Goal: Task Accomplishment & Management: Complete application form

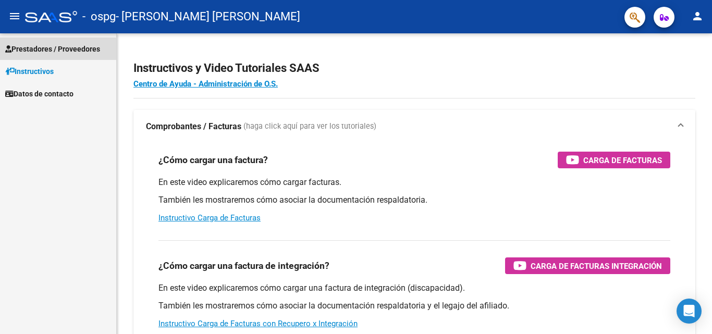
click at [43, 56] on link "Prestadores / Proveedores" at bounding box center [58, 49] width 116 height 22
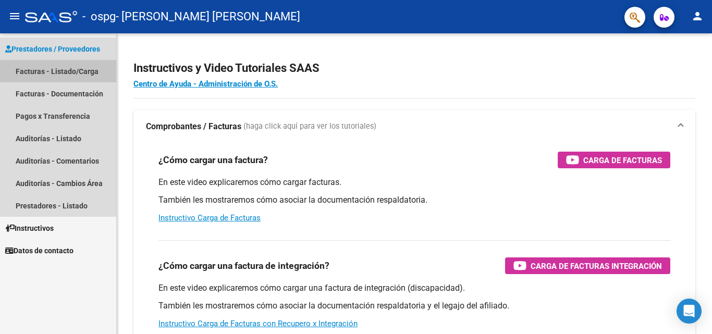
click at [60, 74] on link "Facturas - Listado/Carga" at bounding box center [58, 71] width 116 height 22
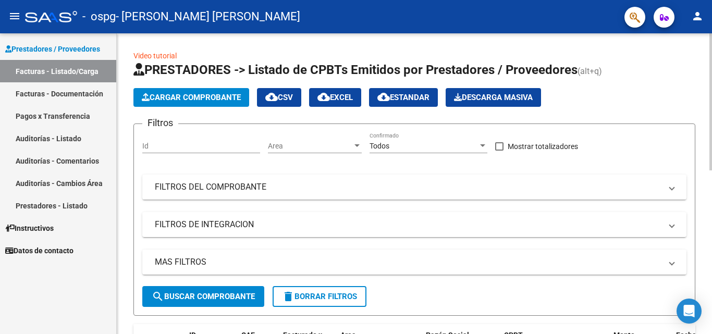
click at [191, 97] on span "Cargar Comprobante" at bounding box center [191, 97] width 99 height 9
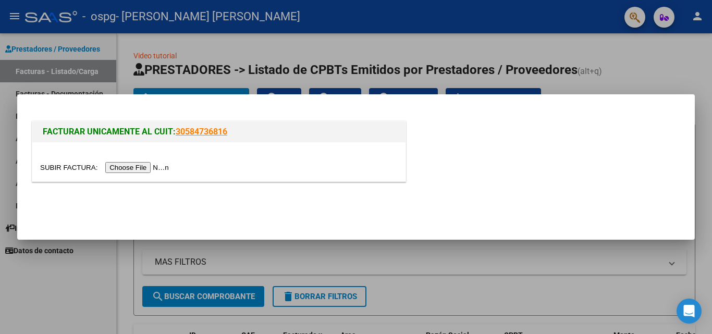
click at [144, 168] on input "file" at bounding box center [106, 167] width 132 height 11
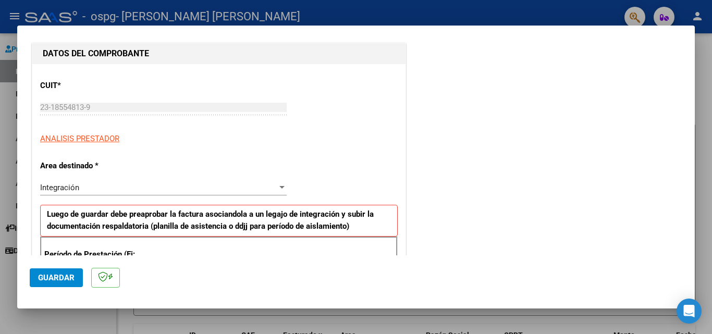
scroll to position [209, 0]
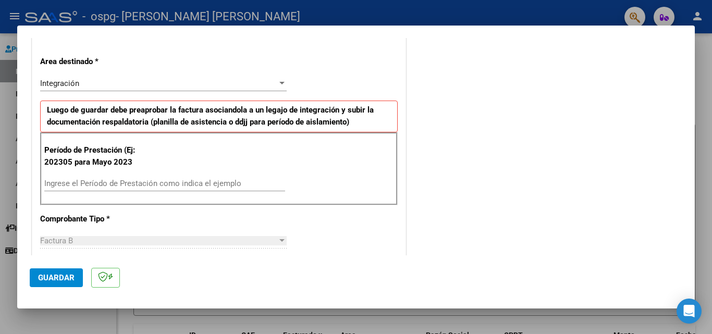
click at [52, 184] on input "Ingrese el Período de Prestación como indica el ejemplo" at bounding box center [164, 183] width 241 height 9
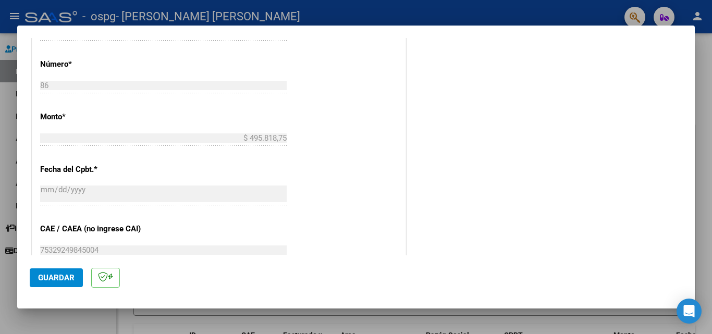
scroll to position [521, 0]
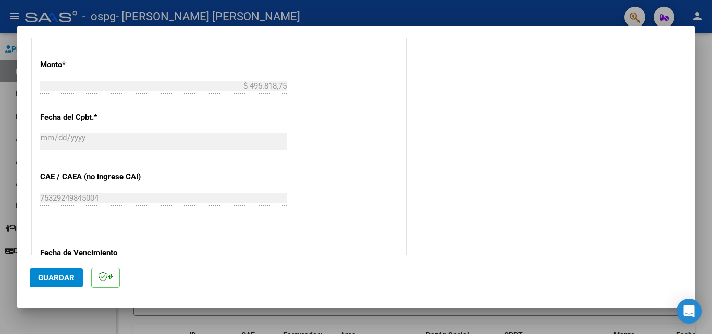
type input "202507"
click at [66, 277] on span "Guardar" at bounding box center [56, 277] width 36 height 9
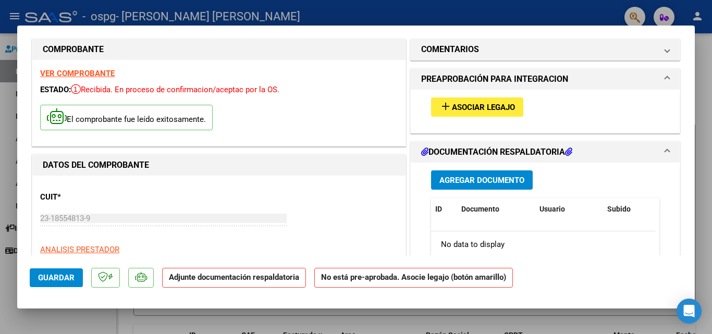
scroll to position [0, 0]
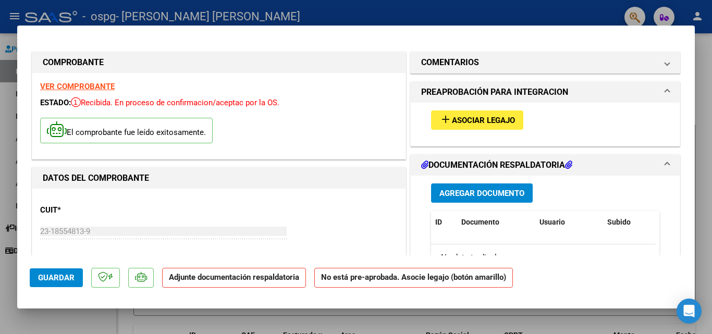
click at [487, 122] on span "Asociar Legajo" at bounding box center [483, 120] width 63 height 9
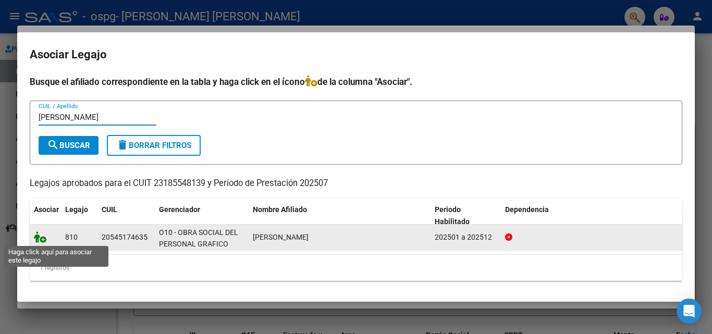
type input "[PERSON_NAME]"
click at [44, 238] on icon at bounding box center [40, 236] width 13 height 11
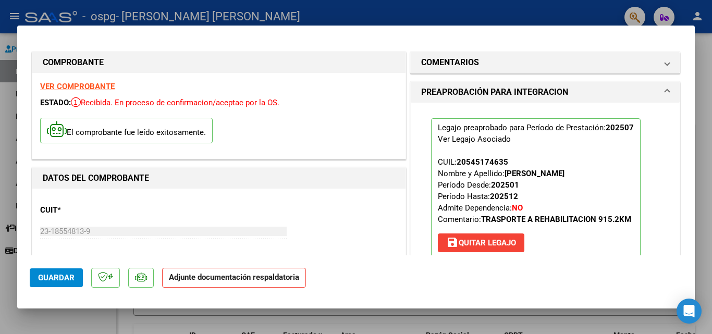
scroll to position [104, 0]
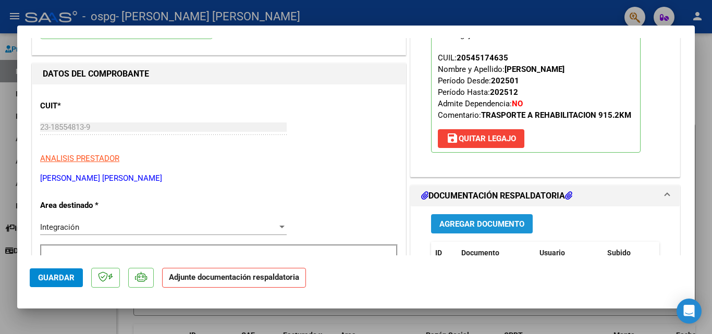
click at [493, 227] on span "Agregar Documento" at bounding box center [482, 223] width 85 height 9
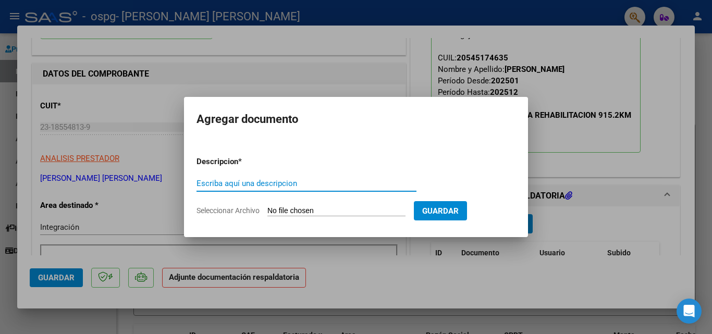
click at [256, 186] on input "Escriba aquí una descripcion" at bounding box center [307, 183] width 220 height 9
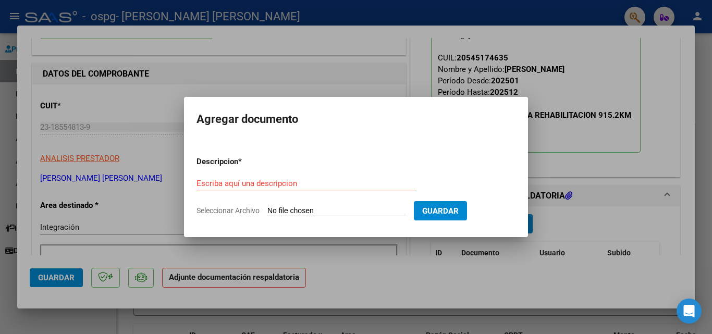
click at [212, 211] on span "Seleccionar Archivo" at bounding box center [228, 210] width 63 height 8
click at [267, 211] on input "Seleccionar Archivo" at bounding box center [336, 211] width 138 height 10
type input "C:\fakepath\[PERSON_NAME] [DATE].pdf"
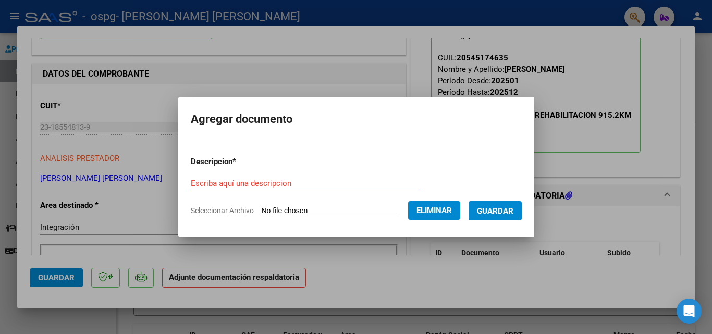
click at [191, 181] on input "Escriba aquí una descripcion" at bounding box center [305, 183] width 228 height 9
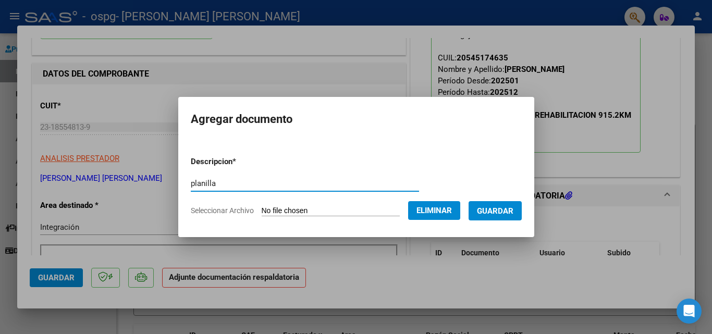
type input "planilla"
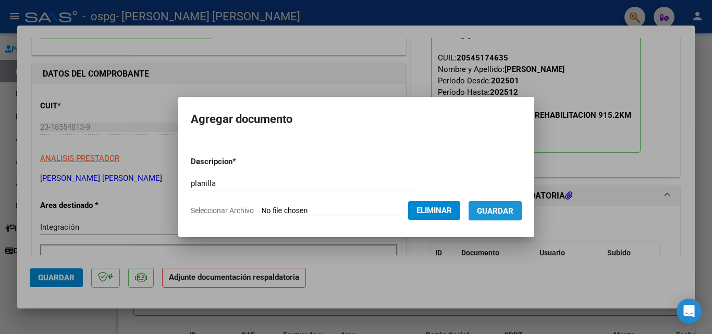
click at [509, 212] on span "Guardar" at bounding box center [495, 210] width 36 height 9
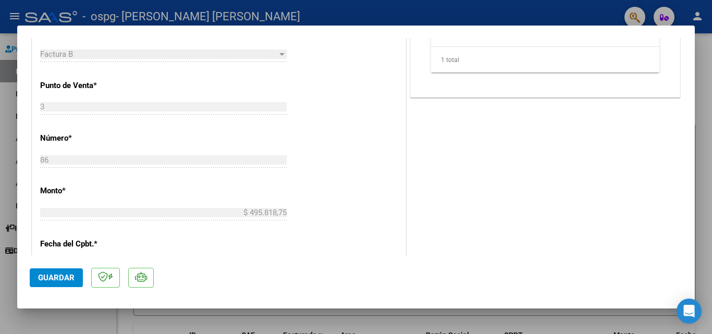
scroll to position [469, 0]
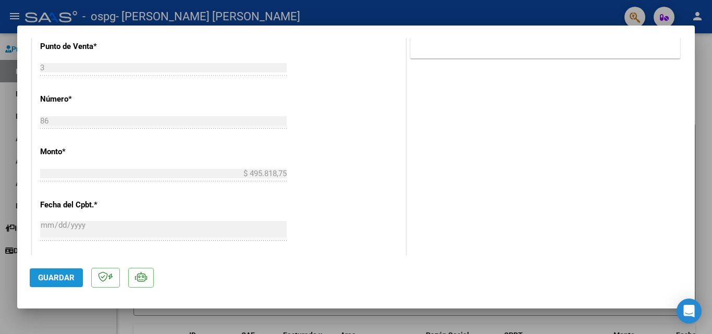
click at [60, 279] on span "Guardar" at bounding box center [56, 277] width 36 height 9
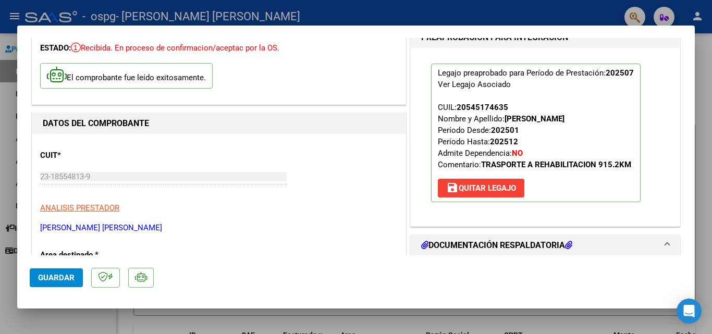
scroll to position [0, 0]
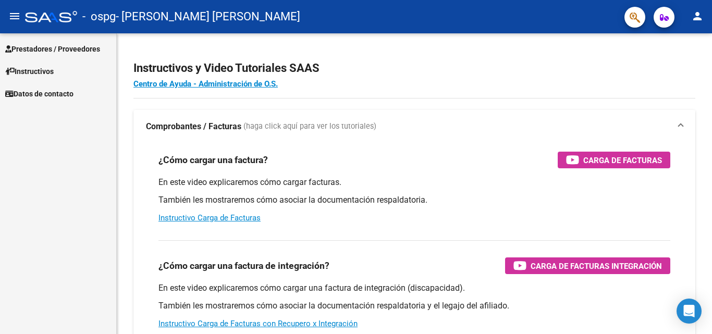
click at [69, 45] on span "Prestadores / Proveedores" at bounding box center [52, 48] width 95 height 11
click at [56, 46] on span "Prestadores / Proveedores" at bounding box center [52, 48] width 95 height 11
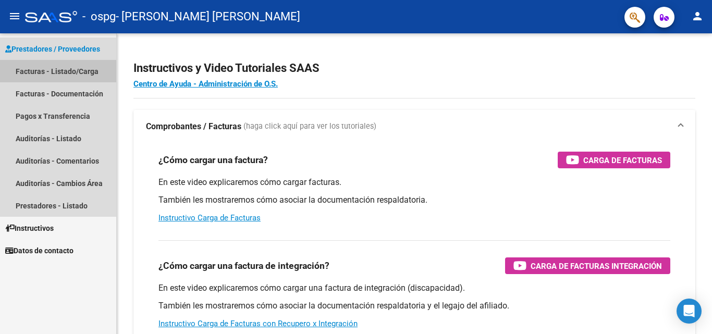
click at [66, 71] on link "Facturas - Listado/Carga" at bounding box center [58, 71] width 116 height 22
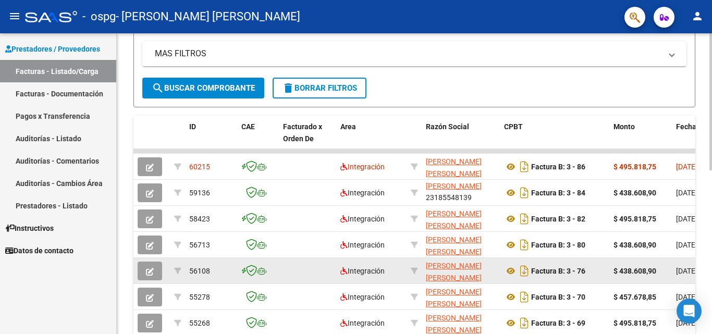
scroll to position [261, 0]
